Goal: Task Accomplishment & Management: Manage account settings

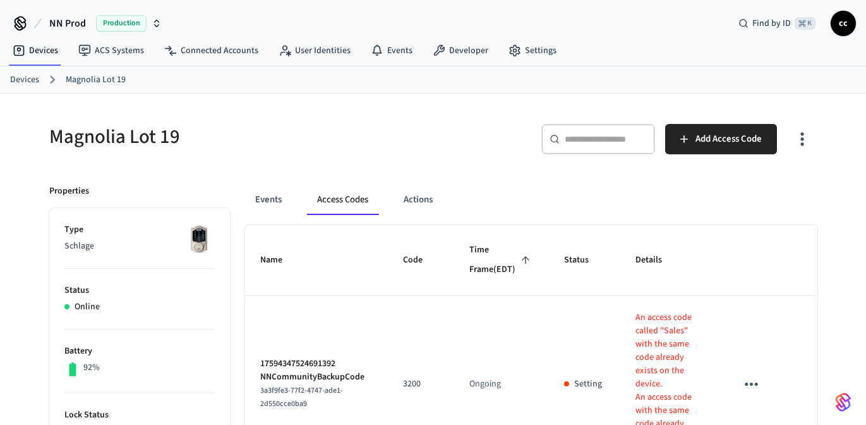
scroll to position [26, 0]
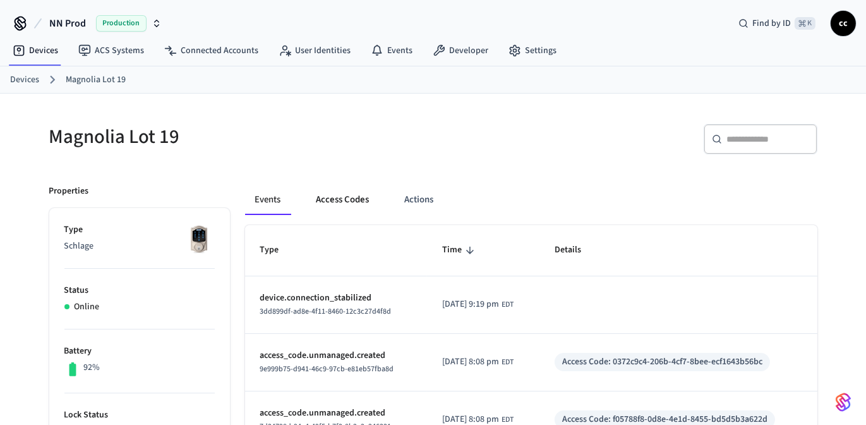
click at [348, 203] on button "Access Codes" at bounding box center [342, 200] width 73 height 30
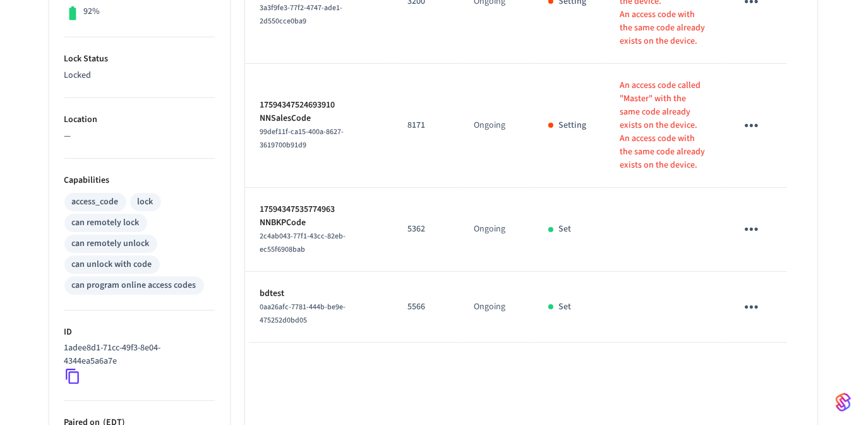
scroll to position [359, 0]
